Goal: Communication & Community: Answer question/provide support

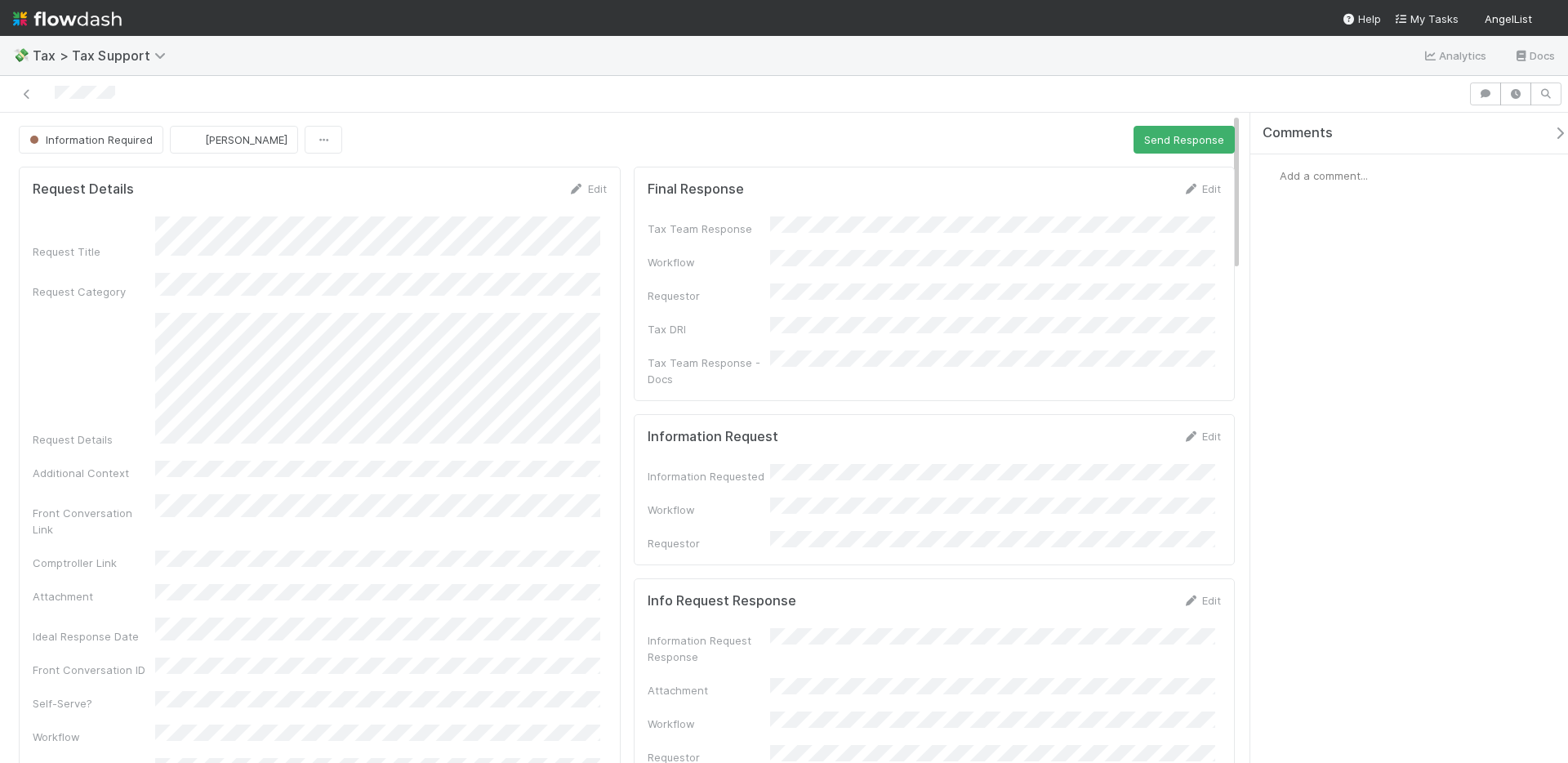
click at [1350, 173] on span "Add a comment..." at bounding box center [1323, 176] width 88 height 13
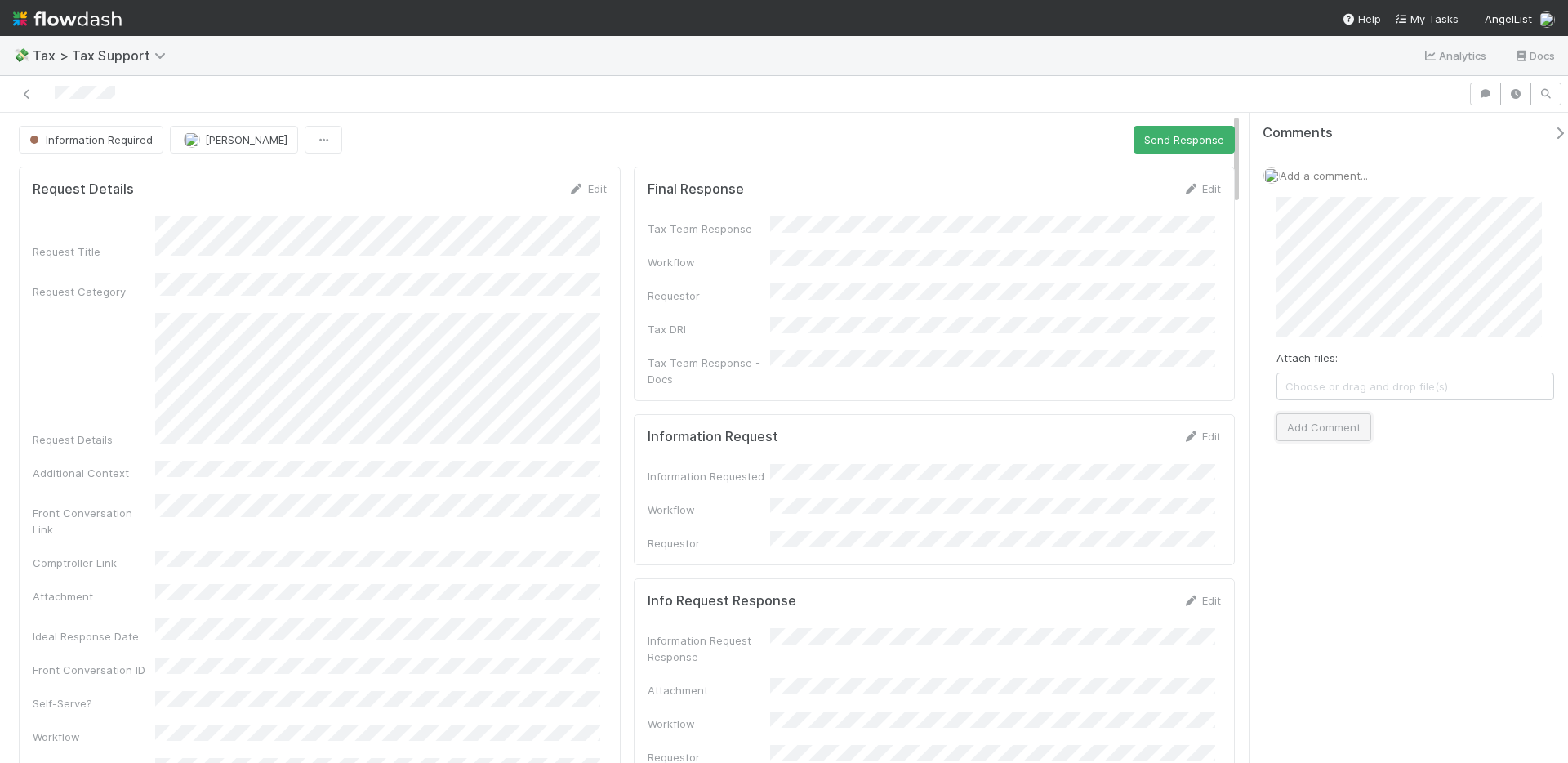
click at [1296, 437] on button "Add Comment" at bounding box center [1324, 426] width 95 height 27
click at [592, 192] on link "Edit" at bounding box center [587, 189] width 39 height 13
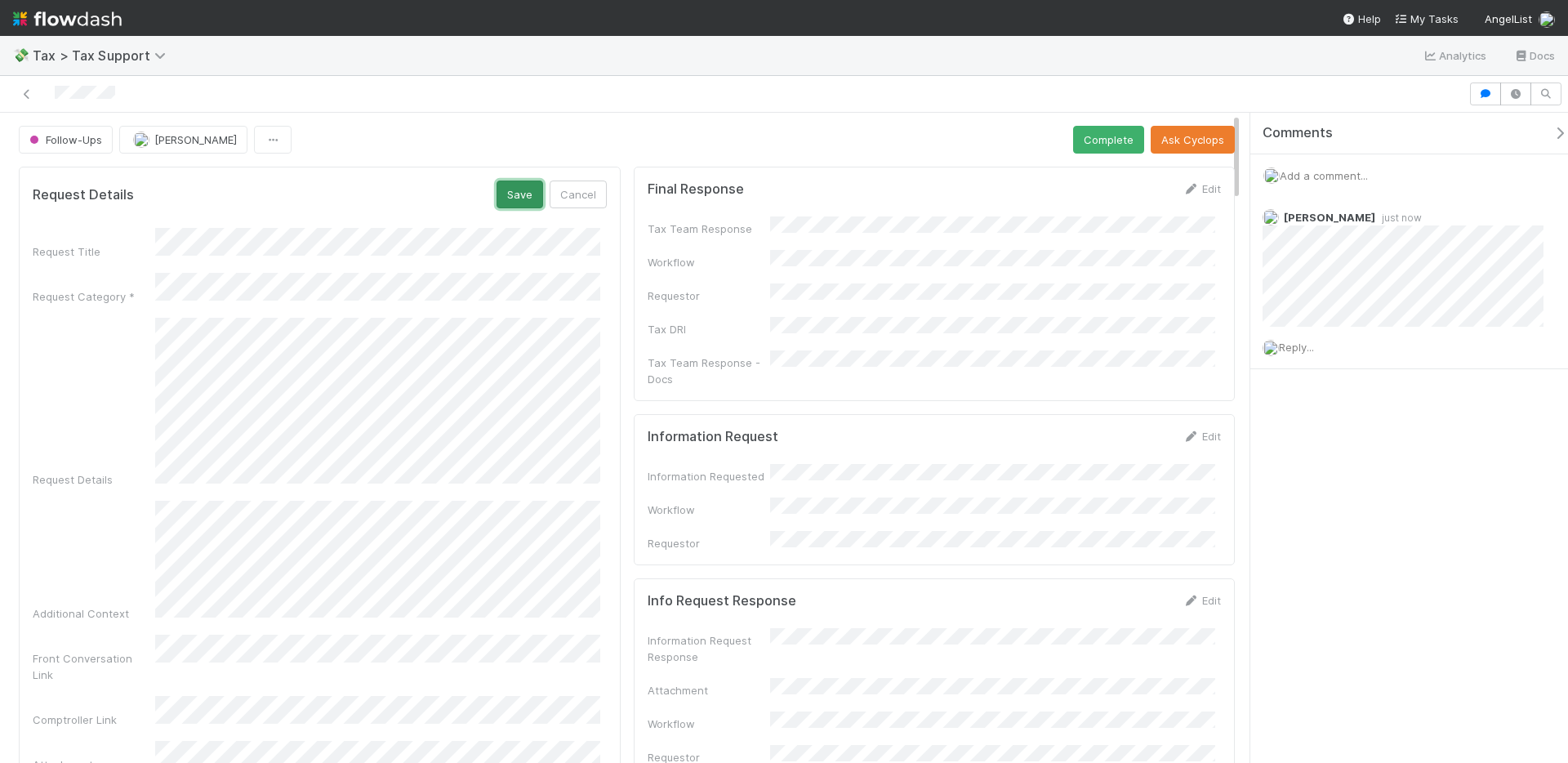
click at [512, 192] on button "Save" at bounding box center [519, 194] width 46 height 27
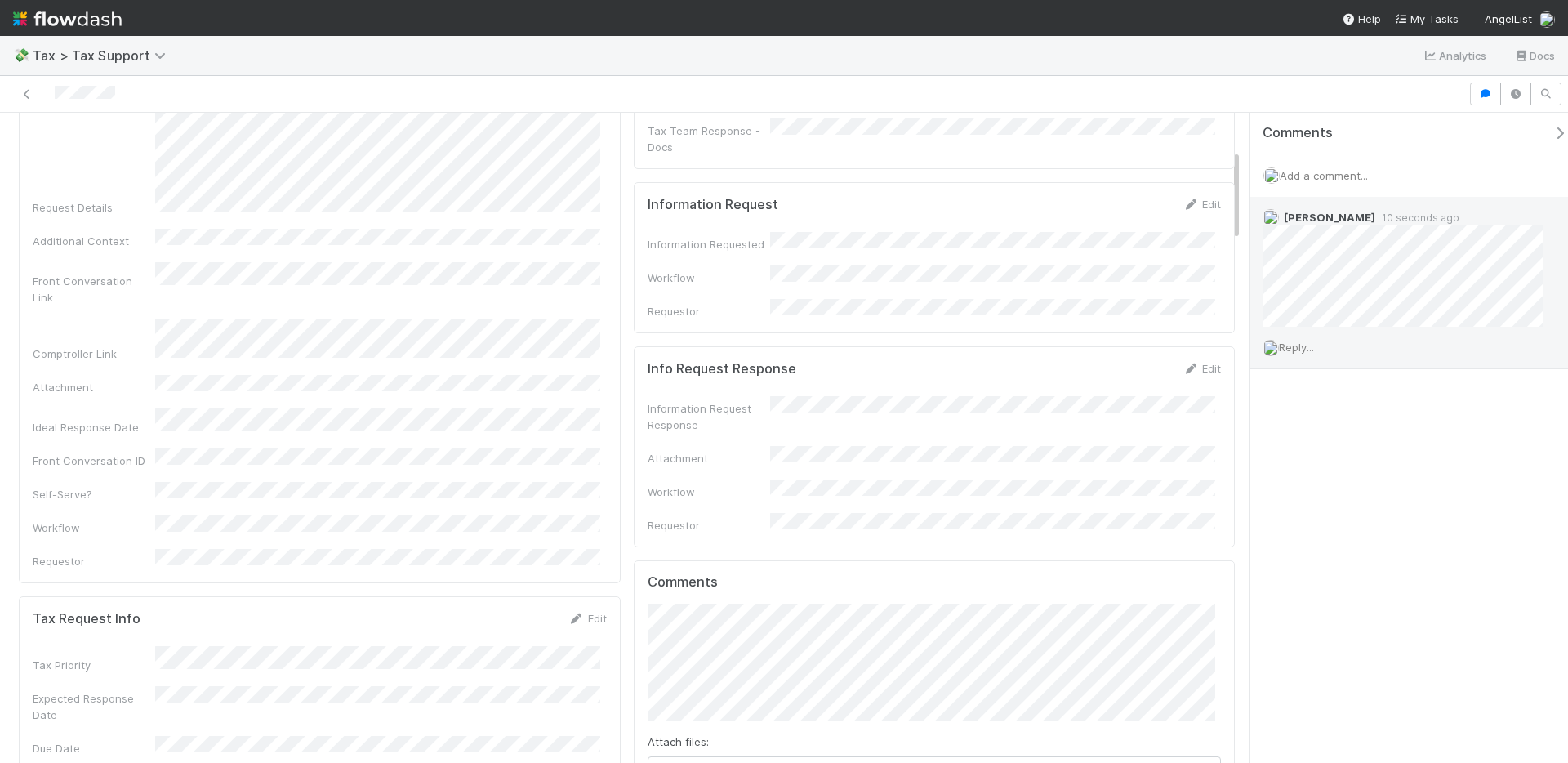
scroll to position [261, 0]
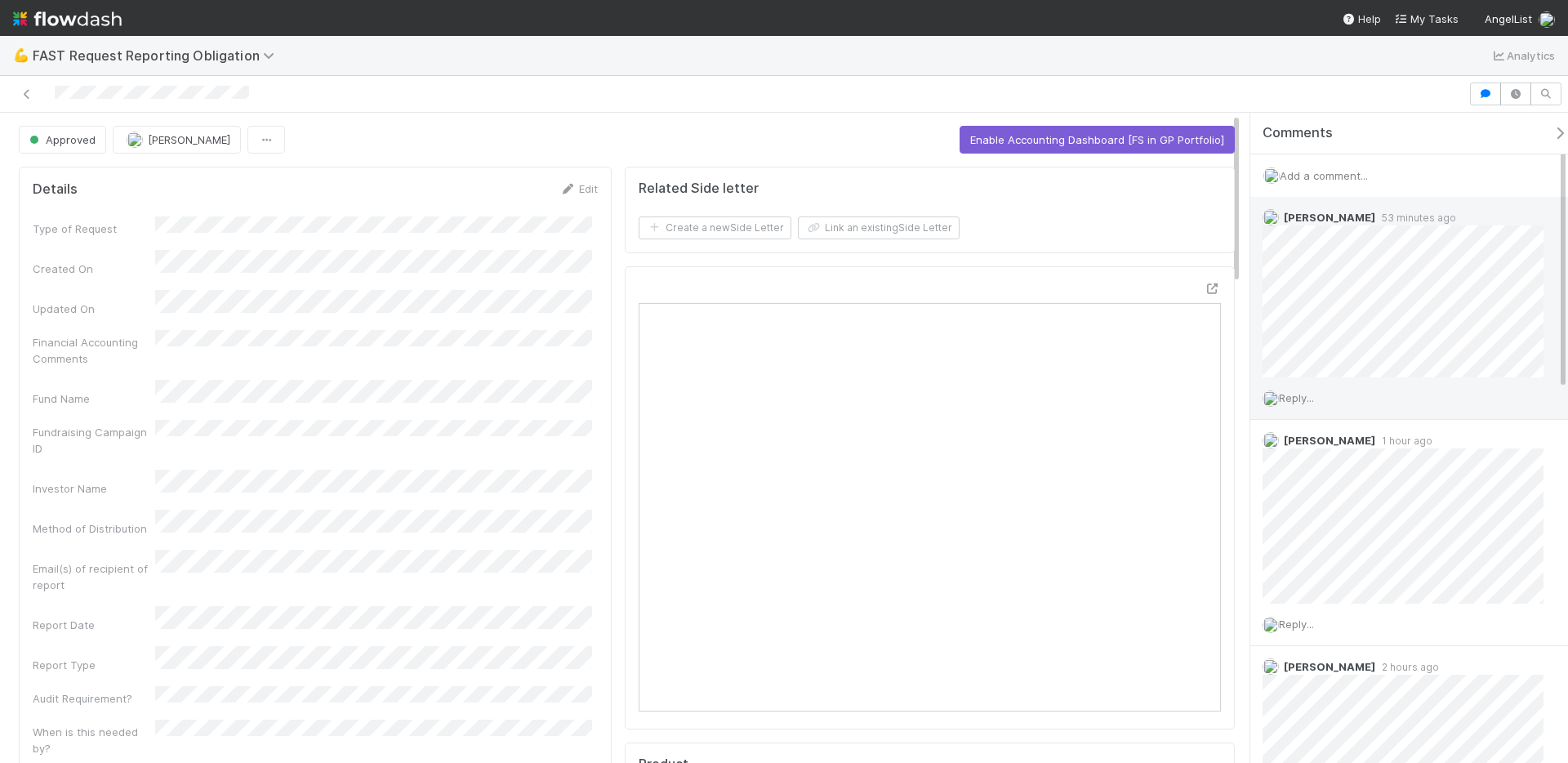
click at [1314, 400] on span "Reply..." at bounding box center [1296, 398] width 35 height 13
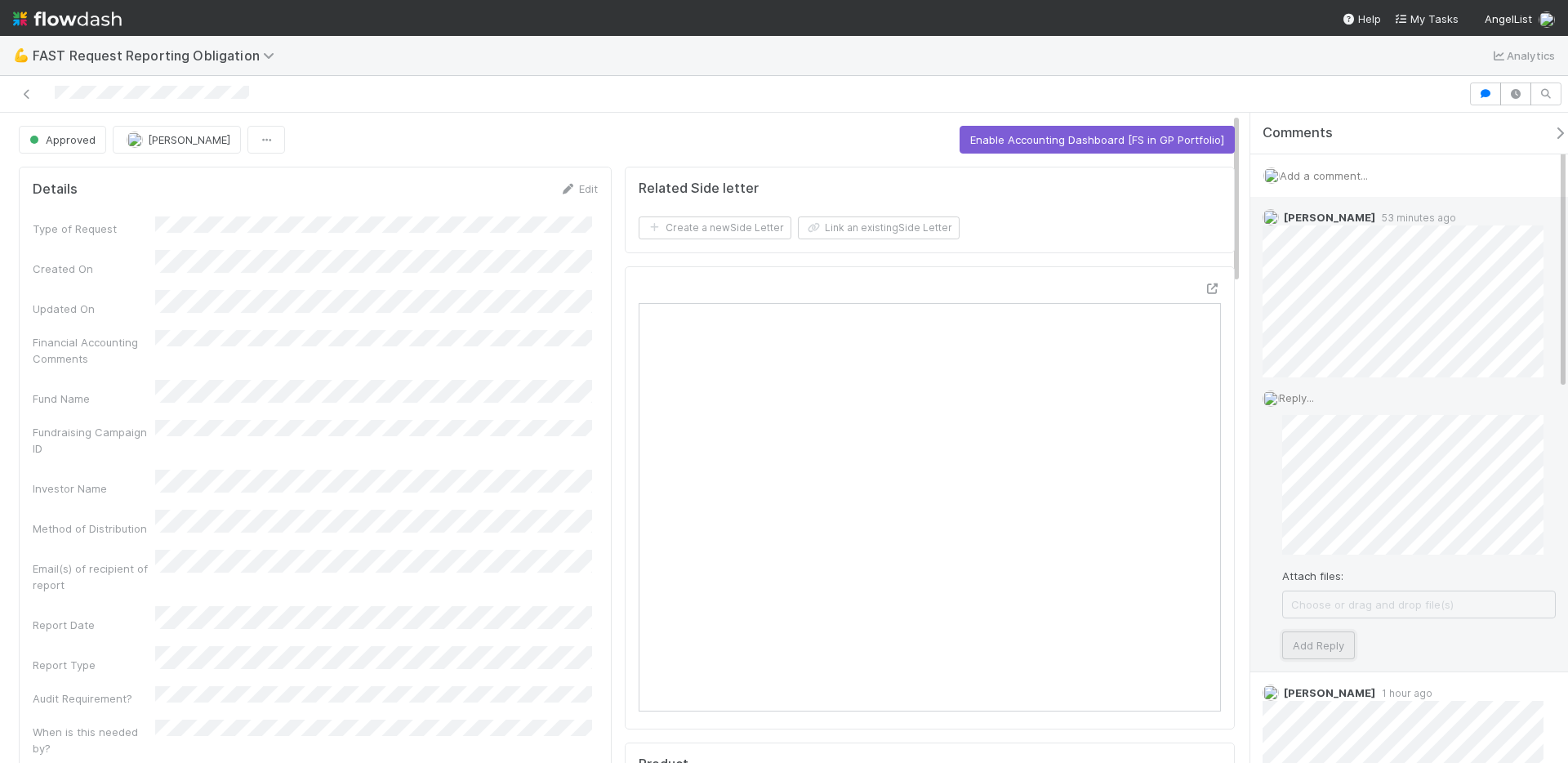
click at [1303, 647] on button "Add Reply" at bounding box center [1318, 645] width 73 height 27
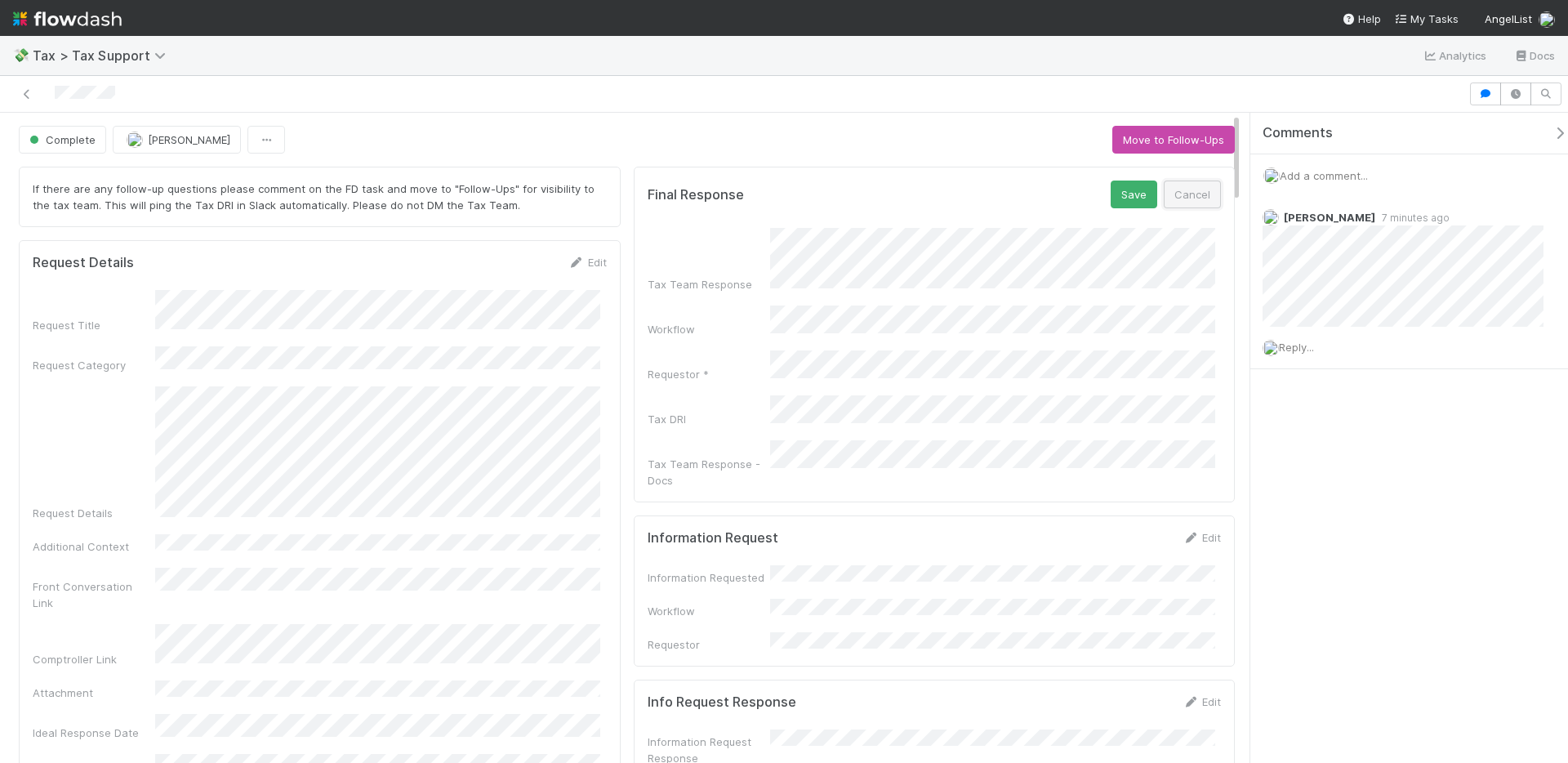
click at [1195, 206] on button "Cancel" at bounding box center [1192, 194] width 57 height 27
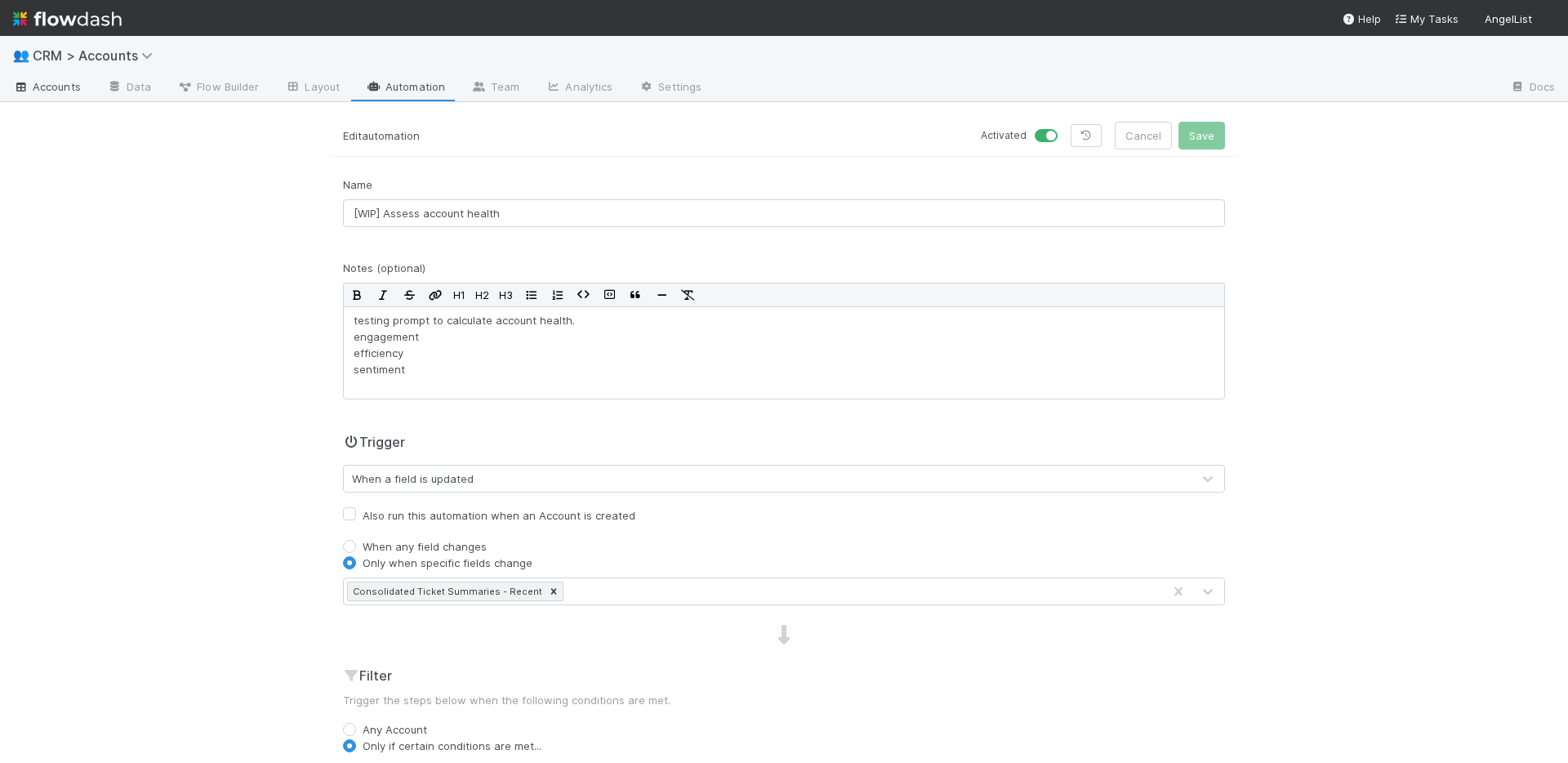
click at [76, 79] on span "Accounts" at bounding box center [47, 86] width 68 height 16
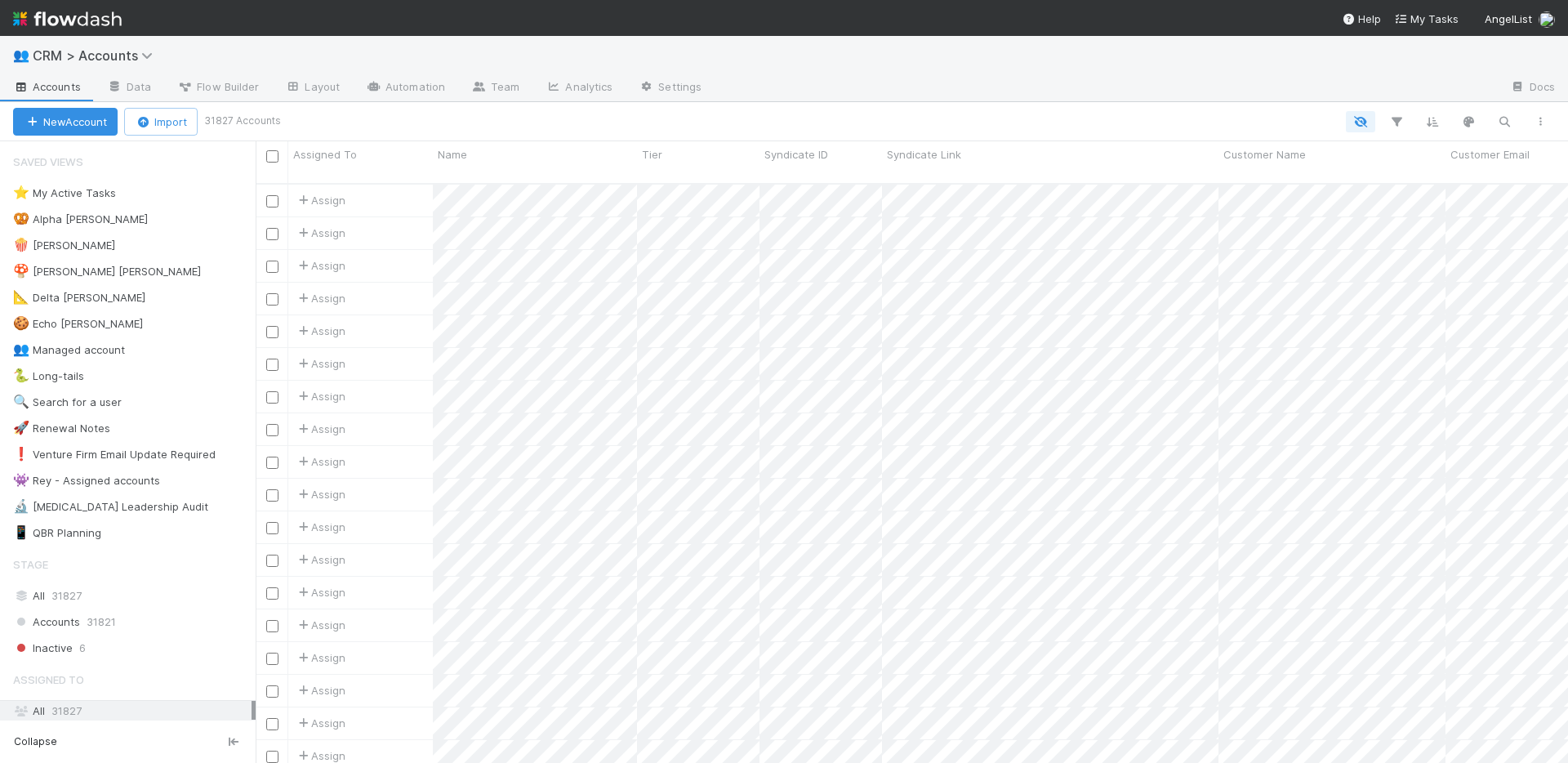
scroll to position [581, 1301]
click at [1509, 120] on icon "button" at bounding box center [1504, 122] width 16 height 15
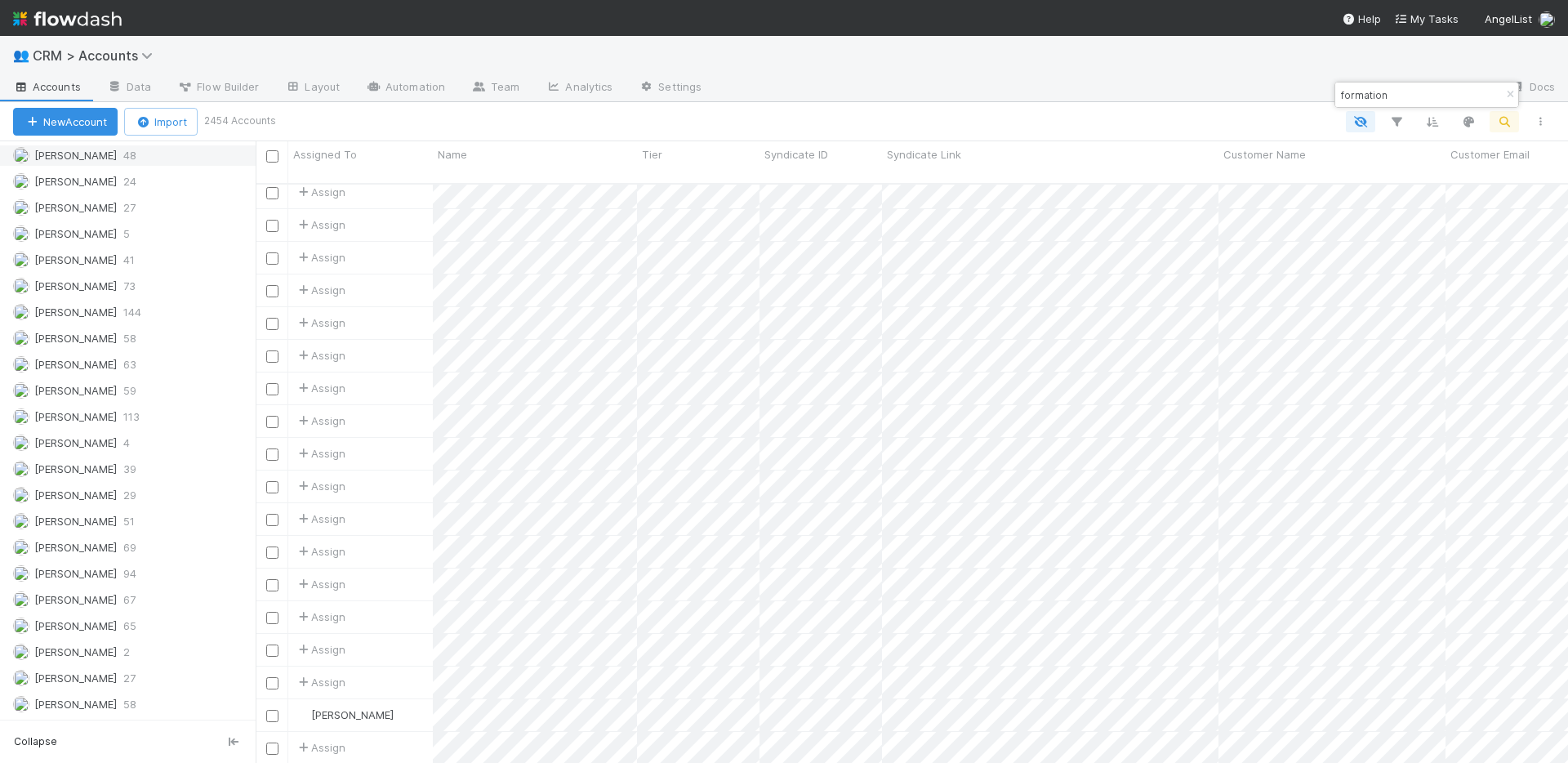
type input "formation"
click at [87, 153] on span "[PERSON_NAME]" at bounding box center [75, 155] width 82 height 13
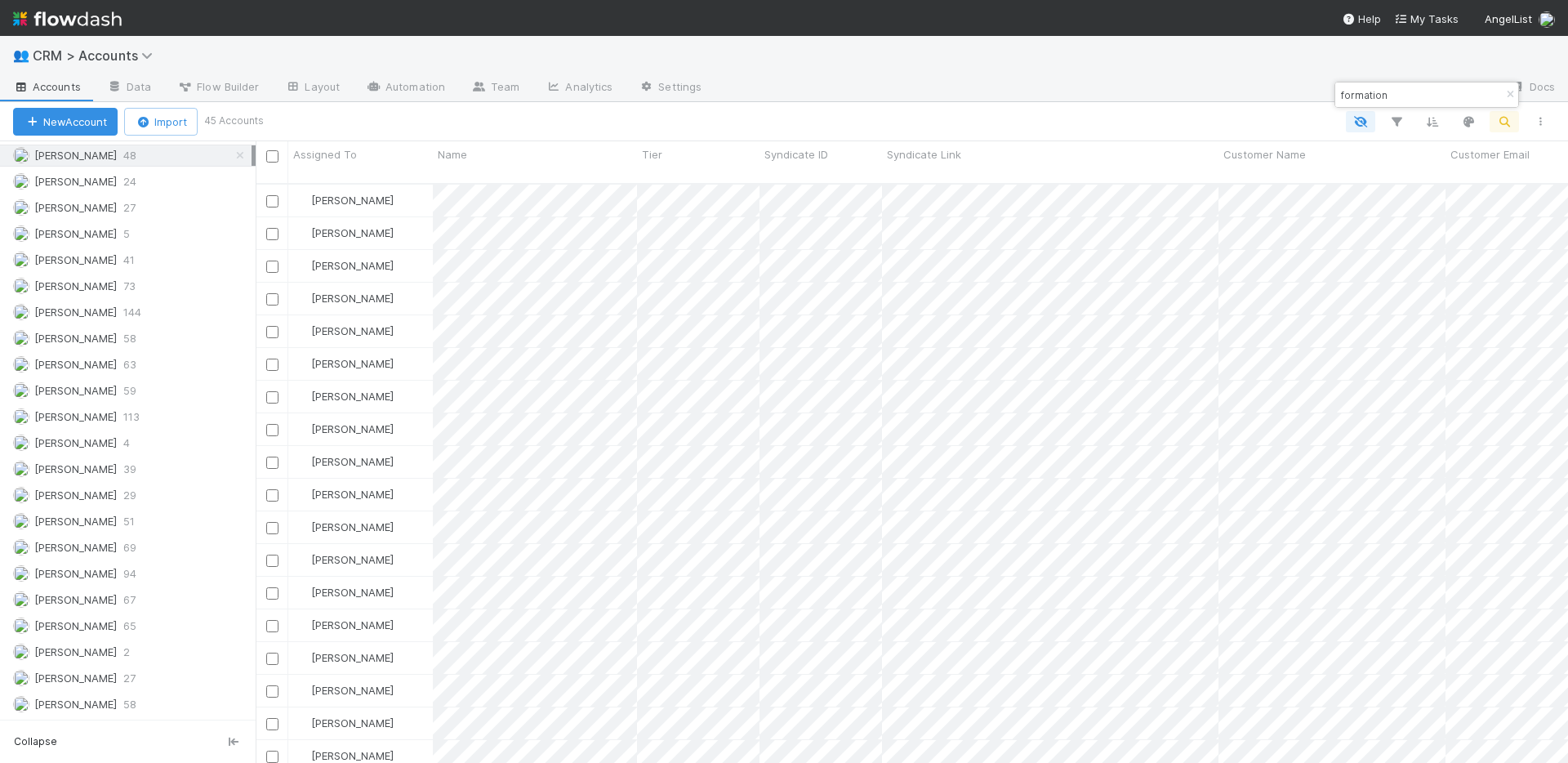
scroll to position [581, 1301]
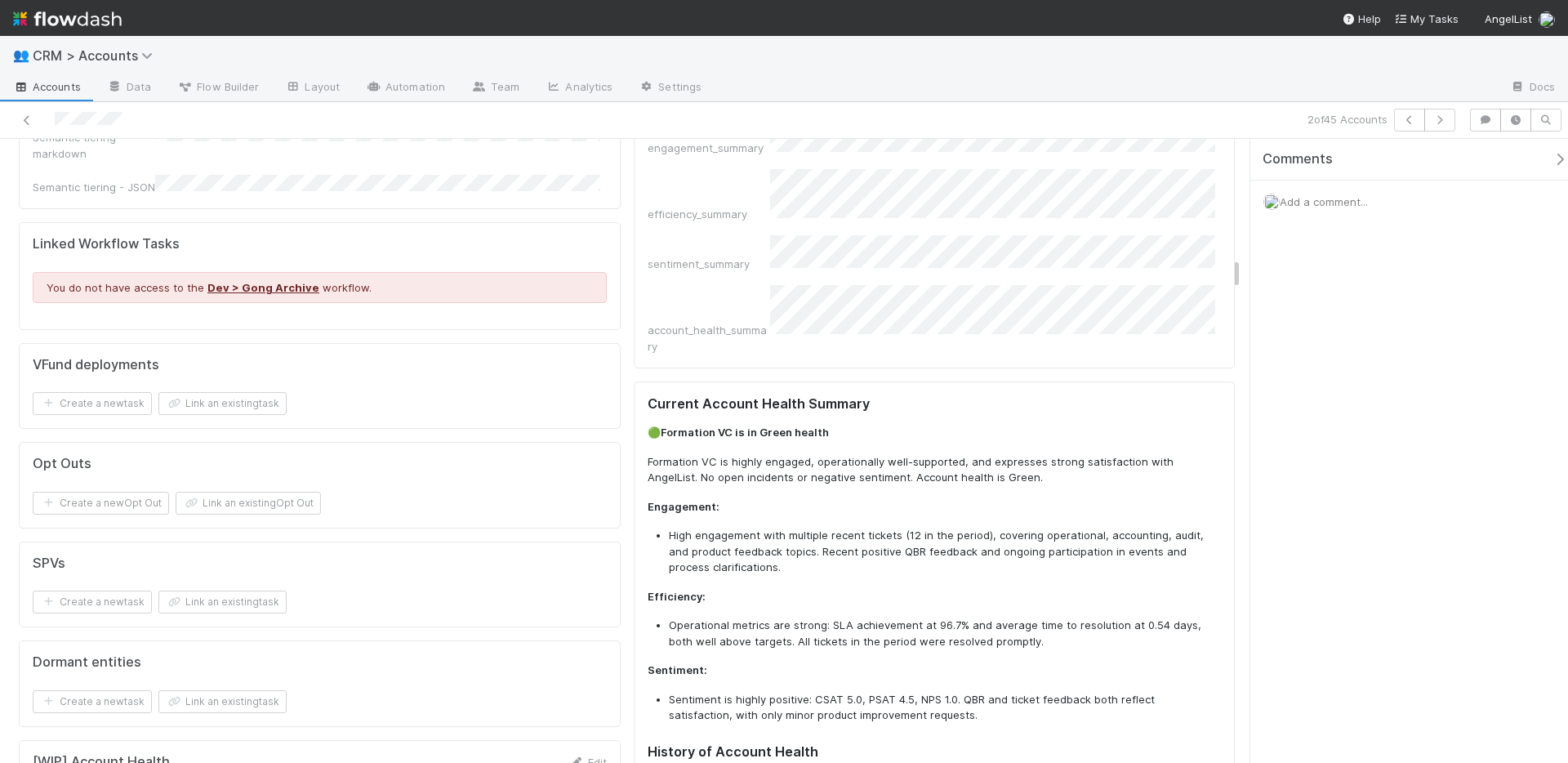
scroll to position [2462, 0]
